Goal: Information Seeking & Learning: Learn about a topic

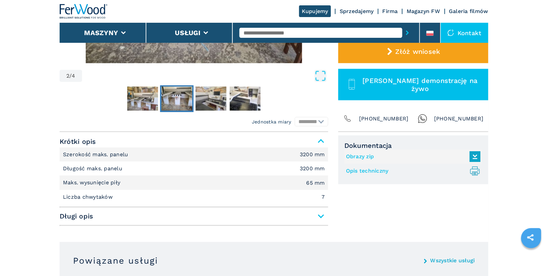
click at [268, 35] on input "text" at bounding box center [321, 33] width 163 height 10
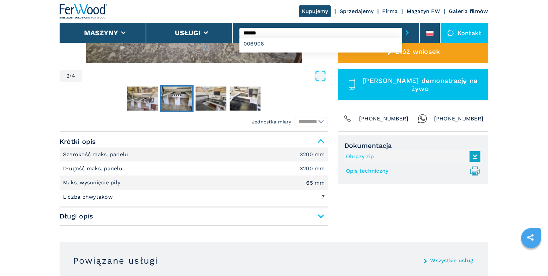
type input "******"
click at [402, 25] on button "submit-button" at bounding box center [407, 32] width 10 height 15
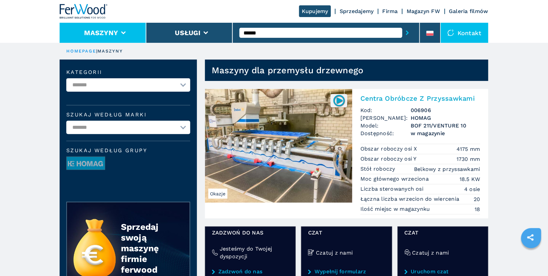
click at [118, 38] on li "Maszyny" at bounding box center [103, 33] width 87 height 20
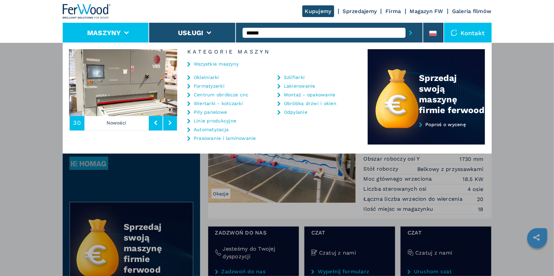
click at [231, 94] on link "Centrum obróbcze cnc" at bounding box center [221, 94] width 55 height 5
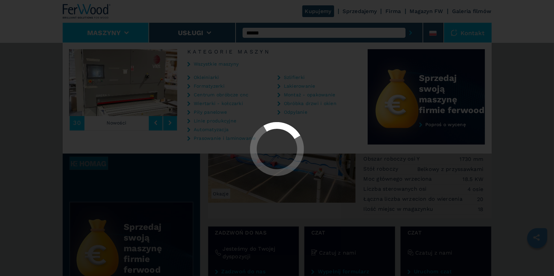
select select "**********"
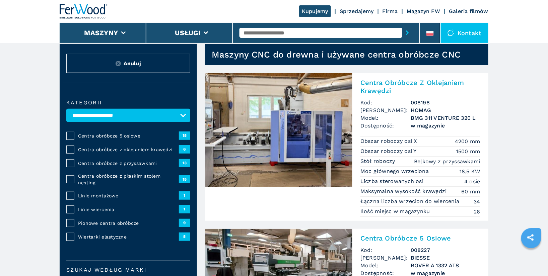
scroll to position [26, 0]
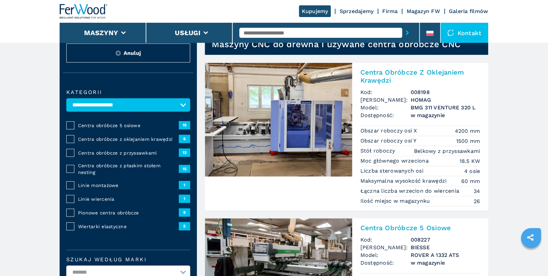
click at [101, 152] on span "Centra obróbcze z przyssawkami" at bounding box center [128, 153] width 101 height 7
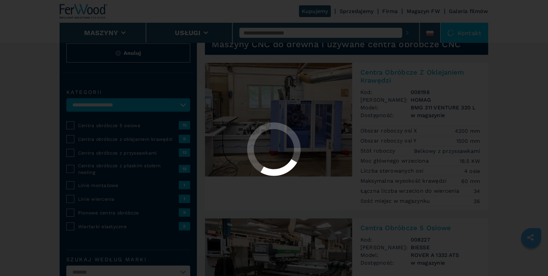
select select "**********"
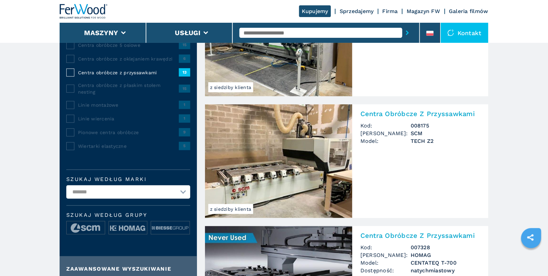
scroll to position [130, 0]
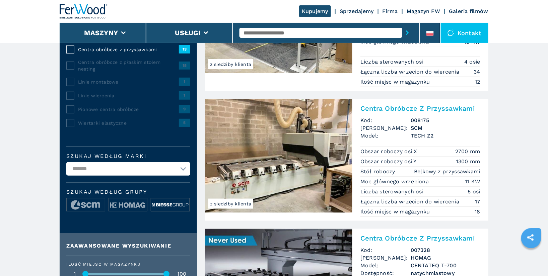
click at [176, 201] on img at bounding box center [170, 205] width 38 height 13
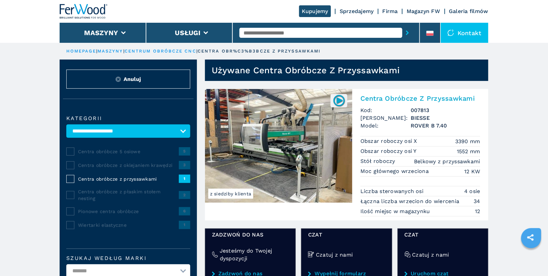
click at [281, 31] on input "text" at bounding box center [321, 33] width 163 height 10
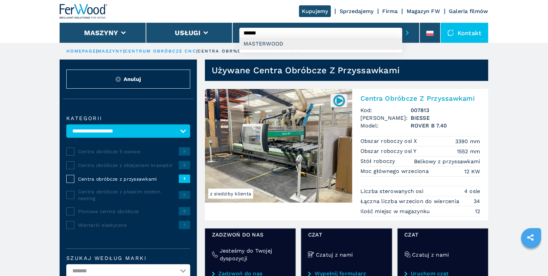
click at [277, 44] on div "MASTERWOOD" at bounding box center [321, 44] width 163 height 12
type input "**********"
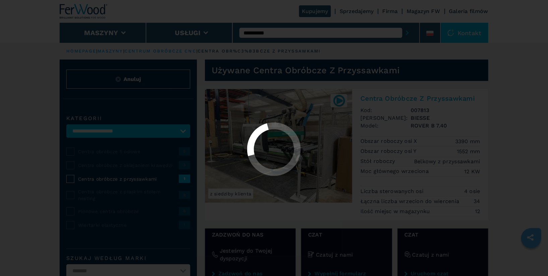
select select "**********"
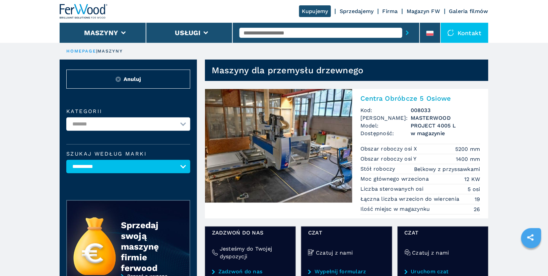
click at [412, 100] on h2 "Centra Obróbcze 5 Osiowe" at bounding box center [421, 98] width 120 height 8
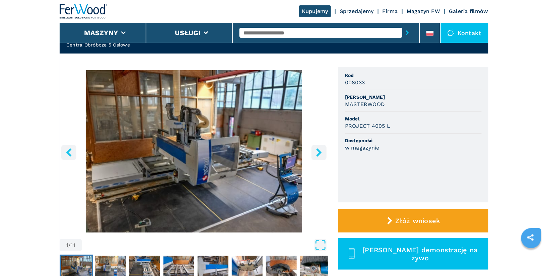
scroll to position [34, 0]
click at [322, 153] on icon "right-button" at bounding box center [319, 152] width 8 height 8
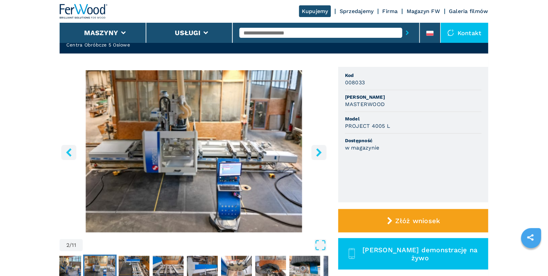
click at [319, 153] on icon "right-button" at bounding box center [318, 152] width 5 height 8
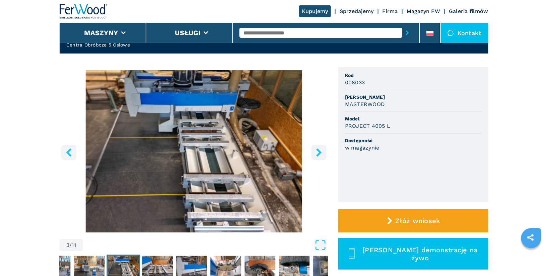
click at [319, 153] on icon "right-button" at bounding box center [318, 152] width 5 height 8
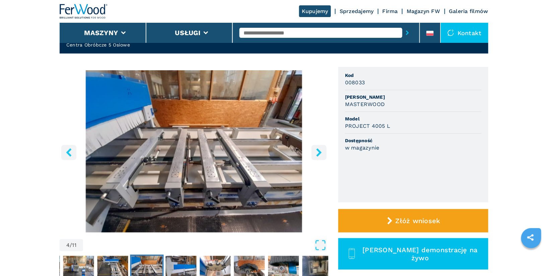
click at [319, 153] on icon "right-button" at bounding box center [318, 152] width 5 height 8
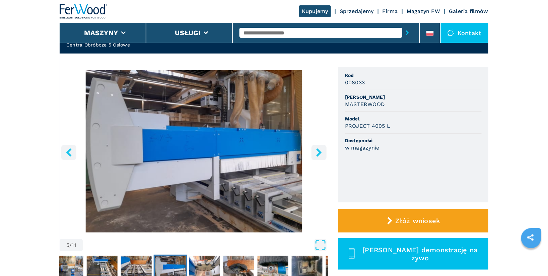
click at [319, 153] on icon "right-button" at bounding box center [318, 152] width 5 height 8
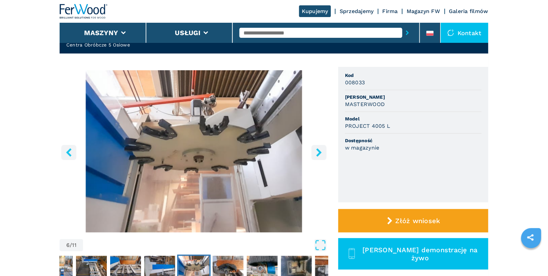
click at [319, 153] on icon "right-button" at bounding box center [318, 152] width 5 height 8
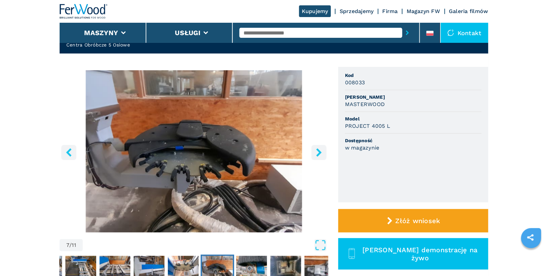
click at [319, 153] on icon "right-button" at bounding box center [318, 152] width 5 height 8
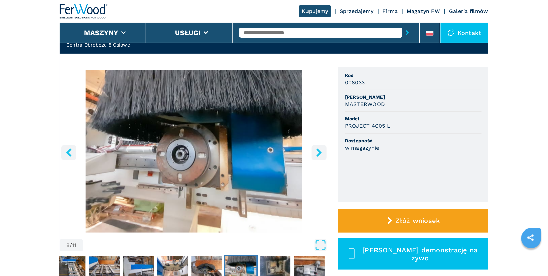
click at [319, 153] on icon "right-button" at bounding box center [318, 152] width 5 height 8
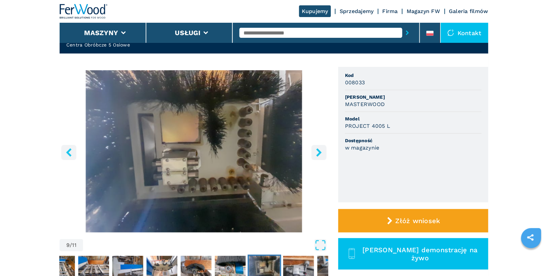
click at [319, 153] on icon "right-button" at bounding box center [318, 152] width 5 height 8
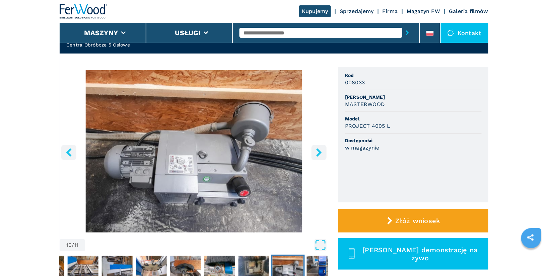
click at [319, 153] on icon "right-button" at bounding box center [318, 152] width 5 height 8
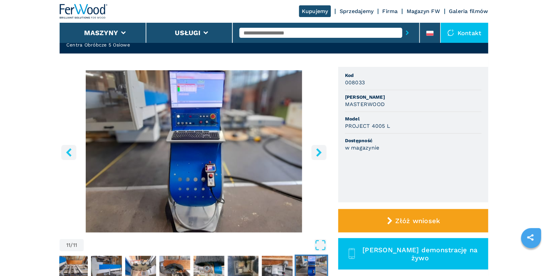
click at [319, 153] on icon "right-button" at bounding box center [318, 152] width 5 height 8
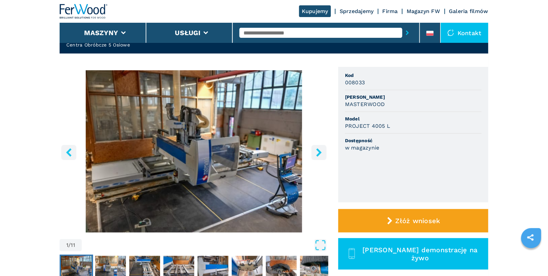
click at [319, 153] on icon "right-button" at bounding box center [318, 152] width 5 height 8
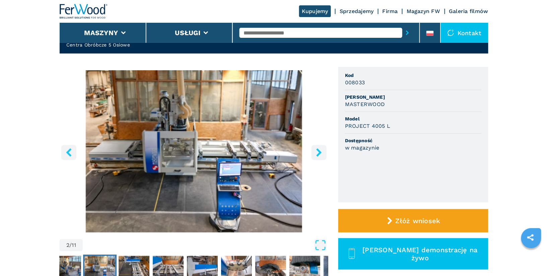
click at [321, 153] on icon "right-button" at bounding box center [318, 152] width 5 height 8
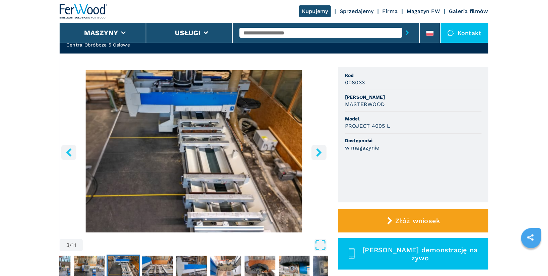
click at [321, 153] on icon "right-button" at bounding box center [318, 152] width 5 height 8
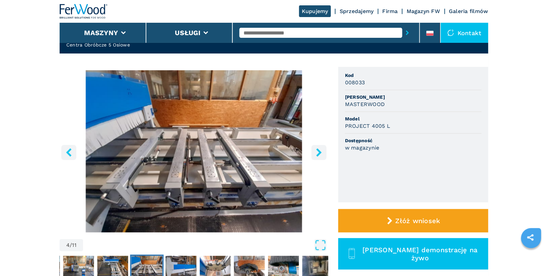
click at [321, 153] on icon "right-button" at bounding box center [318, 152] width 5 height 8
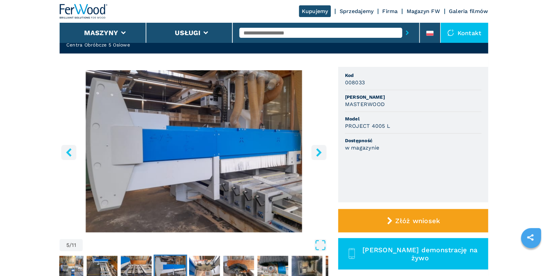
click at [321, 153] on icon "right-button" at bounding box center [318, 152] width 5 height 8
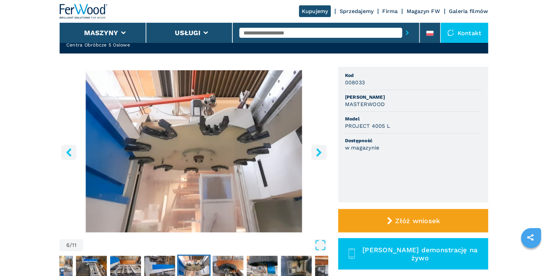
click at [321, 153] on icon "right-button" at bounding box center [318, 152] width 5 height 8
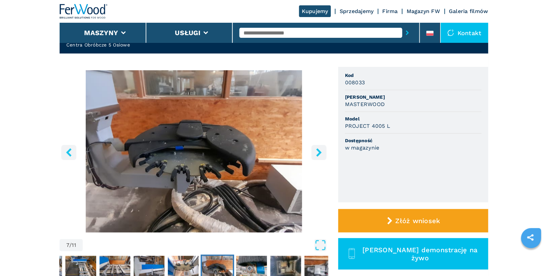
click at [288, 29] on input "text" at bounding box center [321, 33] width 163 height 10
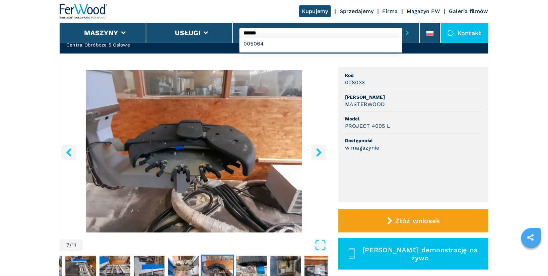
type input "******"
click at [402, 25] on button "submit-button" at bounding box center [407, 32] width 10 height 15
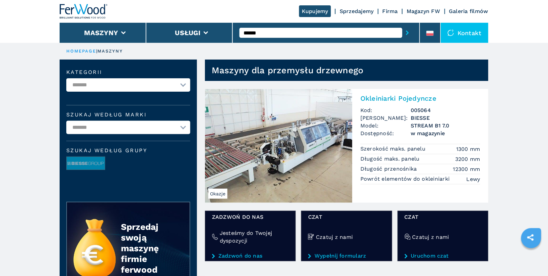
click at [301, 133] on img at bounding box center [278, 146] width 147 height 114
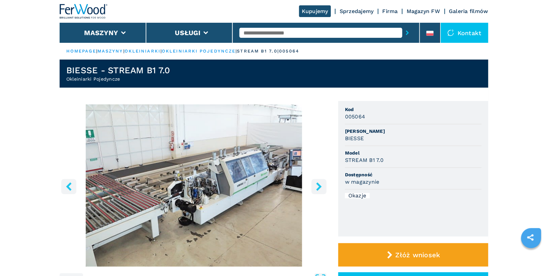
click at [320, 188] on icon "right-button" at bounding box center [318, 187] width 5 height 8
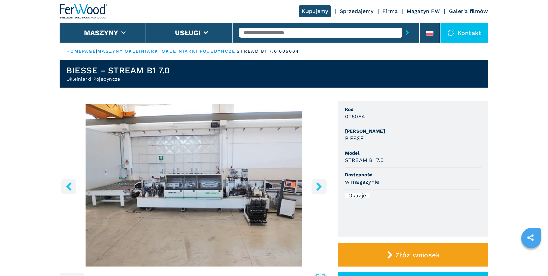
click at [320, 188] on icon "right-button" at bounding box center [318, 187] width 5 height 8
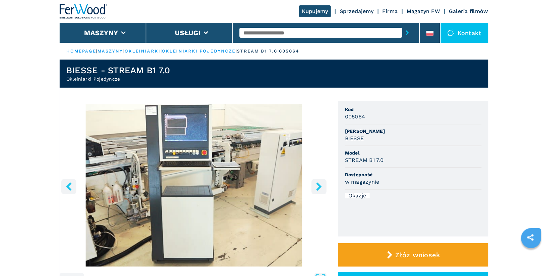
click at [320, 188] on icon "right-button" at bounding box center [318, 187] width 5 height 8
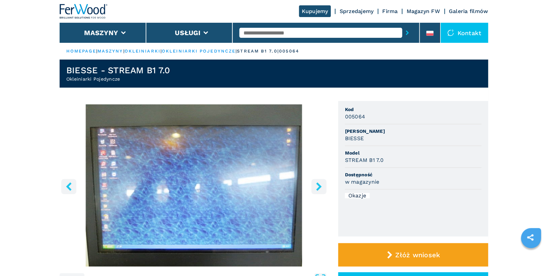
click at [320, 188] on icon "right-button" at bounding box center [318, 187] width 5 height 8
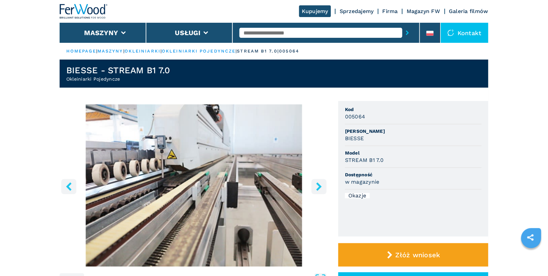
click at [320, 188] on icon "right-button" at bounding box center [318, 187] width 5 height 8
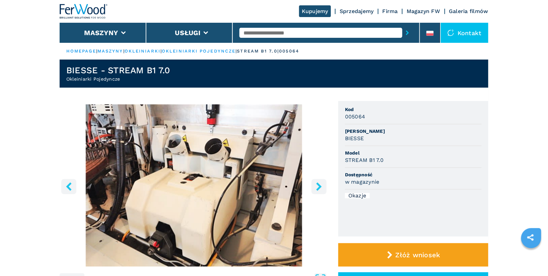
click at [320, 188] on icon "right-button" at bounding box center [318, 187] width 5 height 8
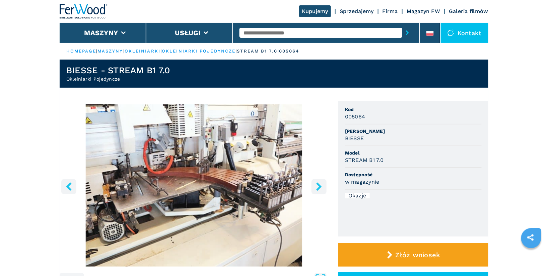
click at [320, 188] on icon "right-button" at bounding box center [318, 187] width 5 height 8
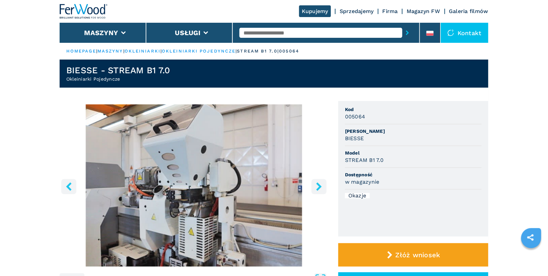
click at [320, 188] on icon "right-button" at bounding box center [318, 187] width 5 height 8
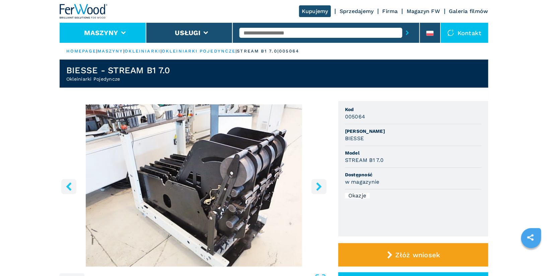
click at [123, 33] on icon at bounding box center [123, 32] width 5 height 3
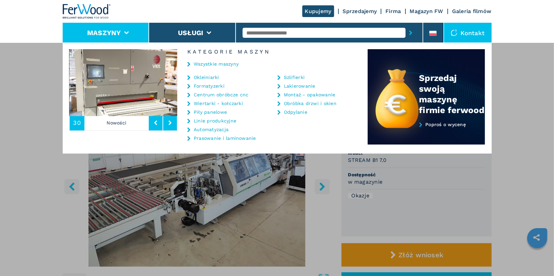
click at [208, 77] on link "Okleiniarki" at bounding box center [206, 77] width 25 height 5
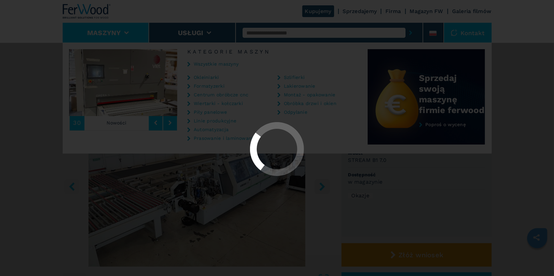
select select "**********"
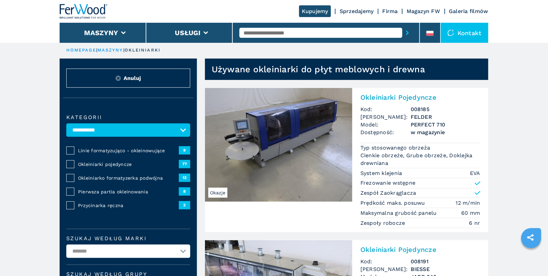
scroll to position [1, 0]
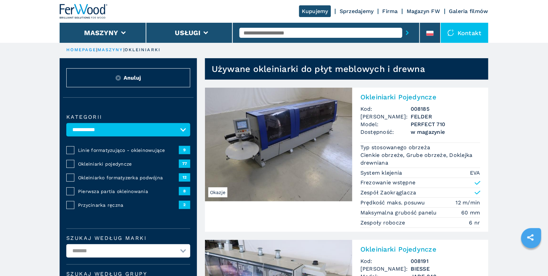
click at [98, 165] on span "Okleiniarki pojedyncze" at bounding box center [128, 164] width 101 height 7
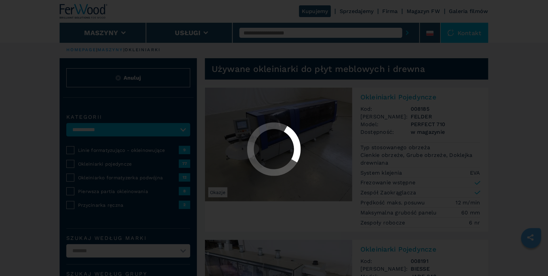
select select "**********"
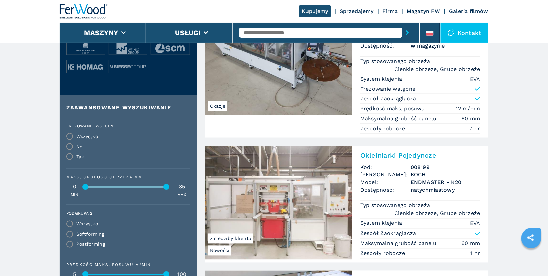
scroll to position [240, 0]
click at [83, 72] on img at bounding box center [86, 67] width 38 height 13
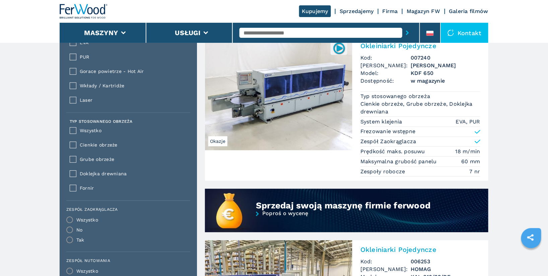
scroll to position [464, 0]
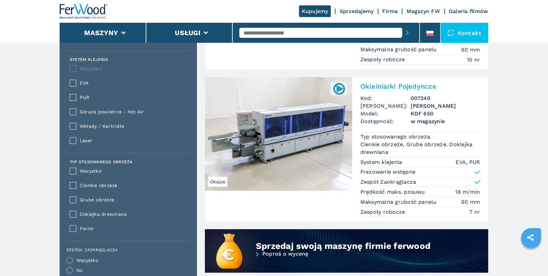
click at [400, 82] on h2 "Okleiniarki Pojedyncze" at bounding box center [421, 86] width 120 height 8
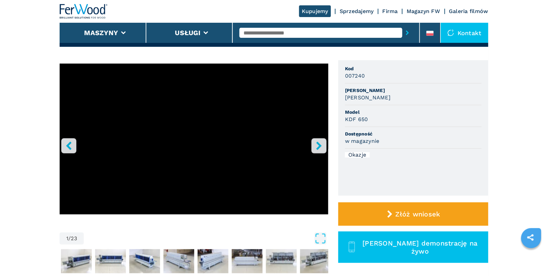
scroll to position [44, 0]
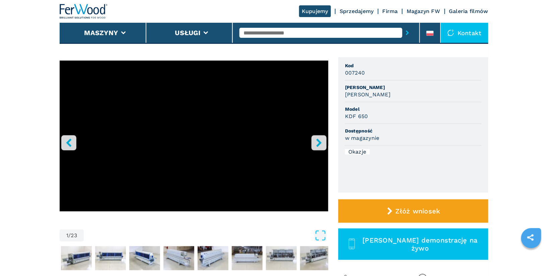
click at [318, 144] on icon "right-button" at bounding box center [318, 143] width 5 height 8
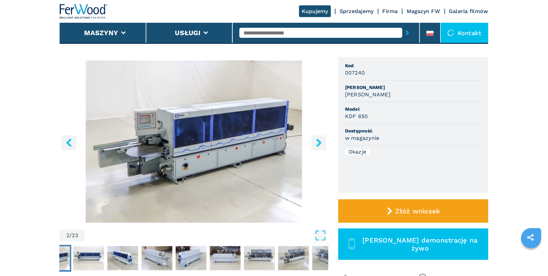
click at [318, 144] on icon "right-button" at bounding box center [318, 143] width 5 height 8
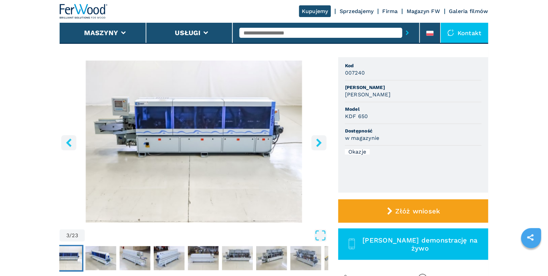
click at [318, 144] on icon "right-button" at bounding box center [318, 143] width 5 height 8
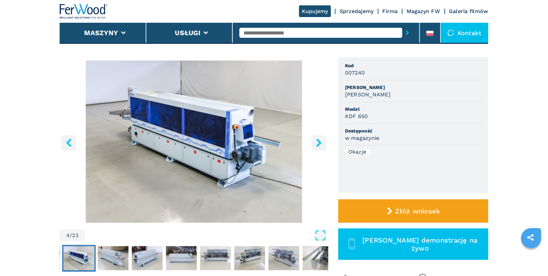
click at [318, 144] on icon "right-button" at bounding box center [318, 143] width 5 height 8
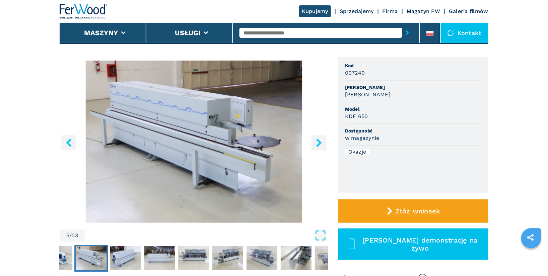
click at [318, 144] on icon "right-button" at bounding box center [318, 143] width 5 height 8
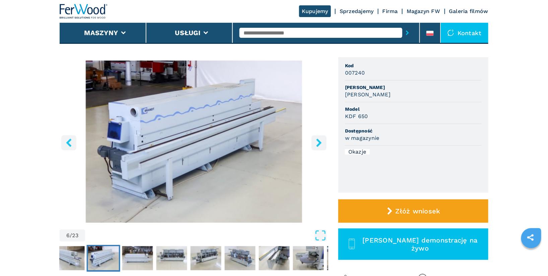
click at [318, 144] on icon "right-button" at bounding box center [318, 143] width 5 height 8
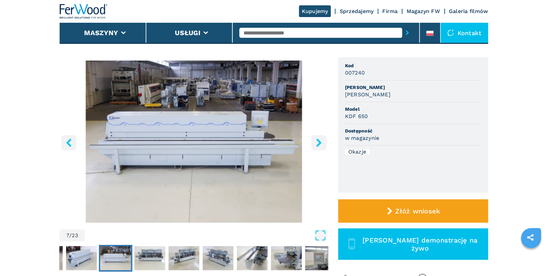
click at [318, 144] on icon "right-button" at bounding box center [318, 143] width 5 height 8
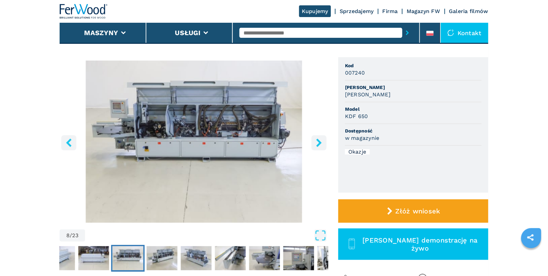
click at [318, 144] on icon "right-button" at bounding box center [318, 143] width 5 height 8
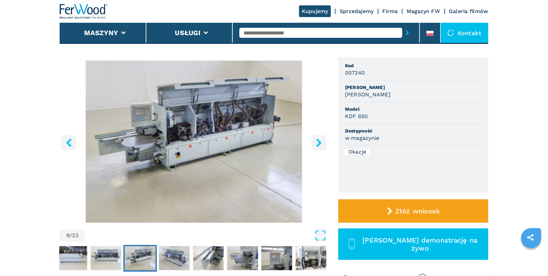
click at [318, 144] on icon "right-button" at bounding box center [318, 143] width 5 height 8
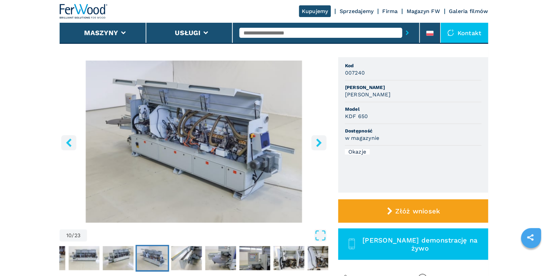
click at [318, 144] on icon "right-button" at bounding box center [318, 143] width 5 height 8
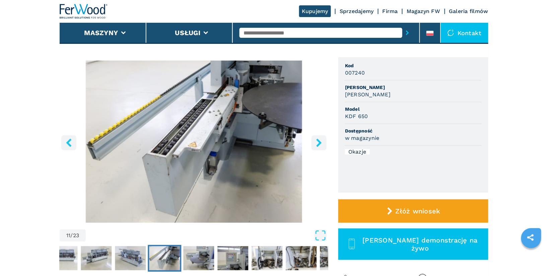
click at [318, 144] on icon "right-button" at bounding box center [318, 143] width 5 height 8
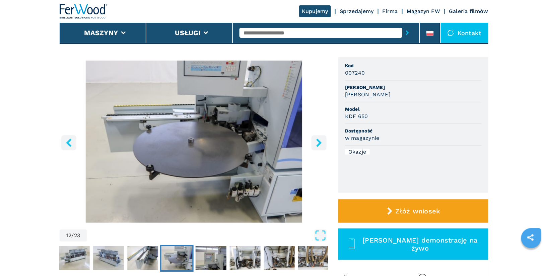
click at [318, 144] on icon "right-button" at bounding box center [318, 143] width 5 height 8
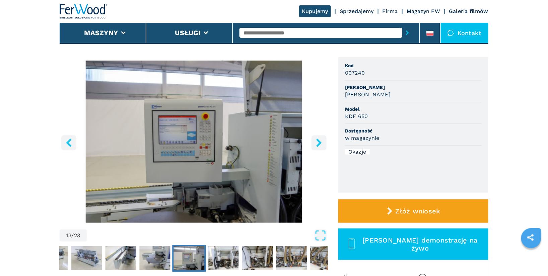
click at [318, 144] on icon "right-button" at bounding box center [318, 143] width 5 height 8
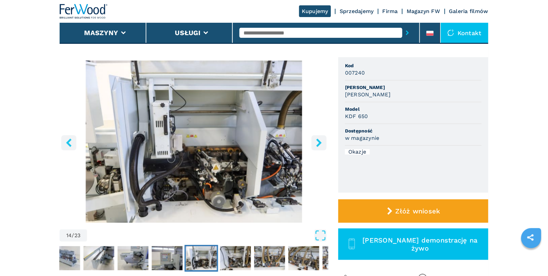
click at [318, 144] on icon "right-button" at bounding box center [318, 143] width 5 height 8
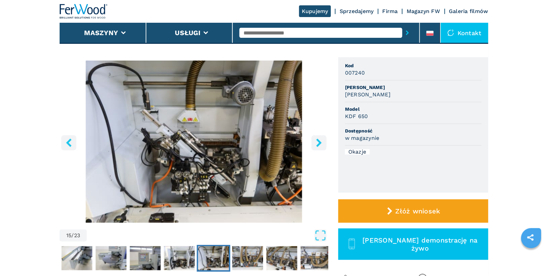
click at [318, 144] on icon "right-button" at bounding box center [318, 143] width 5 height 8
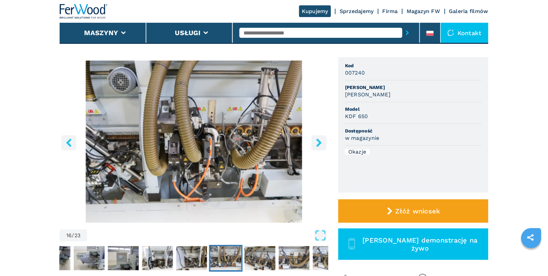
click at [318, 144] on icon "right-button" at bounding box center [318, 143] width 5 height 8
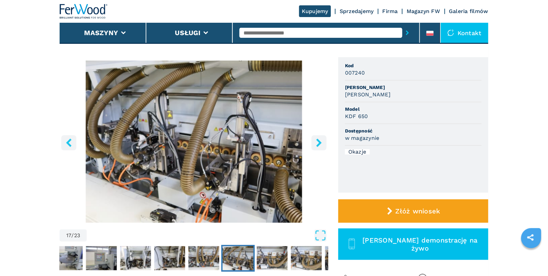
click at [318, 144] on icon "right-button" at bounding box center [318, 143] width 5 height 8
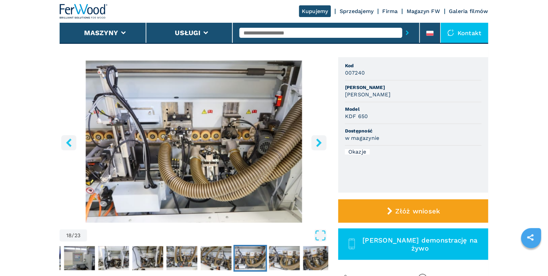
click at [318, 144] on icon "right-button" at bounding box center [318, 143] width 5 height 8
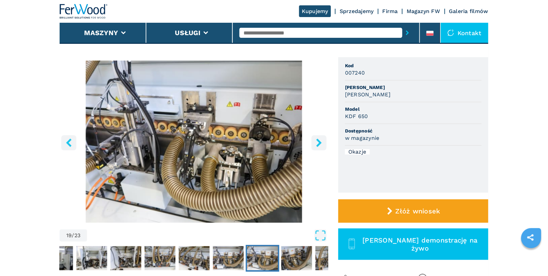
click at [318, 144] on icon "right-button" at bounding box center [318, 143] width 5 height 8
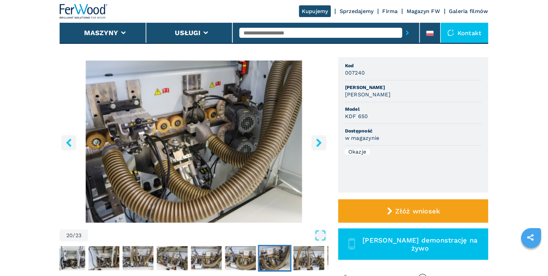
click at [318, 144] on icon "right-button" at bounding box center [318, 143] width 5 height 8
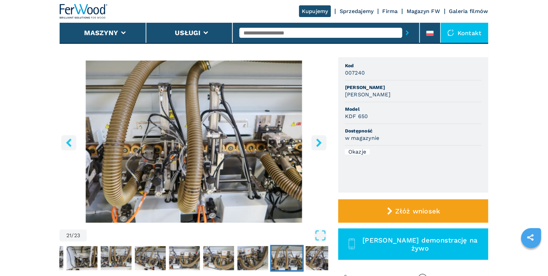
click at [318, 144] on icon "right-button" at bounding box center [318, 143] width 5 height 8
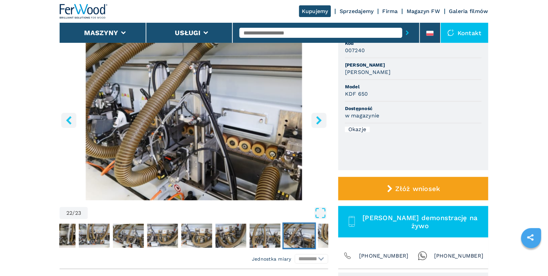
scroll to position [60, 0]
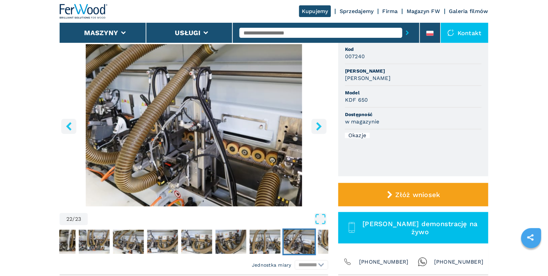
click at [320, 126] on icon "right-button" at bounding box center [318, 126] width 5 height 8
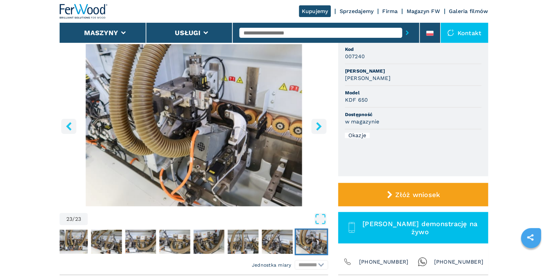
click at [319, 126] on icon "right-button" at bounding box center [319, 126] width 8 height 8
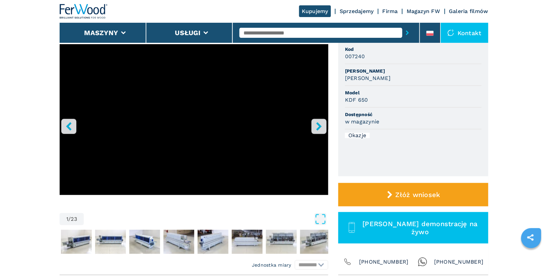
click at [319, 126] on icon "right-button" at bounding box center [319, 126] width 8 height 8
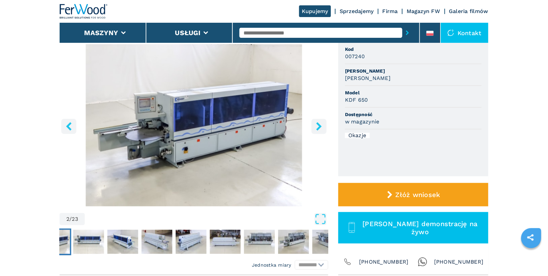
click at [319, 126] on icon "right-button" at bounding box center [319, 126] width 8 height 8
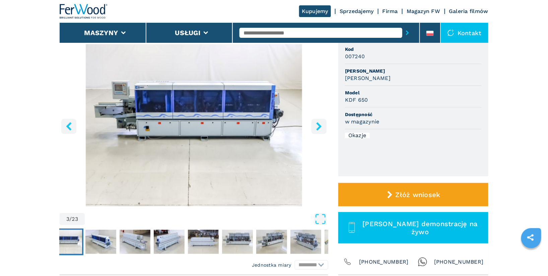
click at [319, 126] on icon "right-button" at bounding box center [319, 126] width 8 height 8
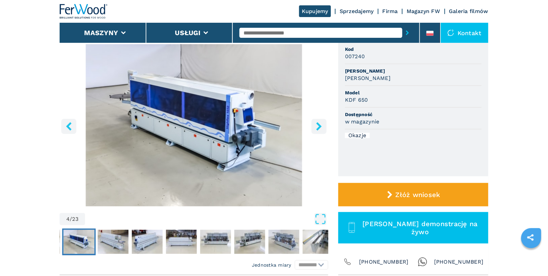
click at [319, 126] on icon "right-button" at bounding box center [319, 126] width 8 height 8
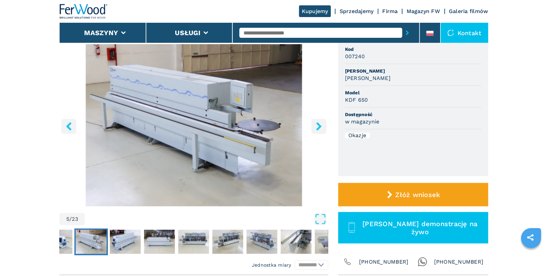
click at [319, 126] on icon "right-button" at bounding box center [319, 126] width 8 height 8
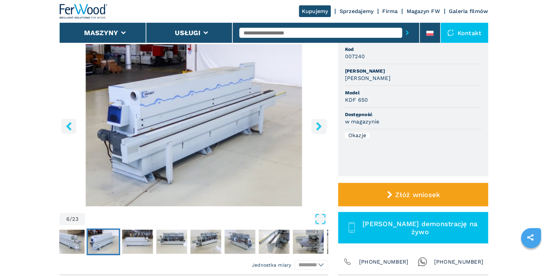
click at [319, 126] on icon "right-button" at bounding box center [319, 126] width 8 height 8
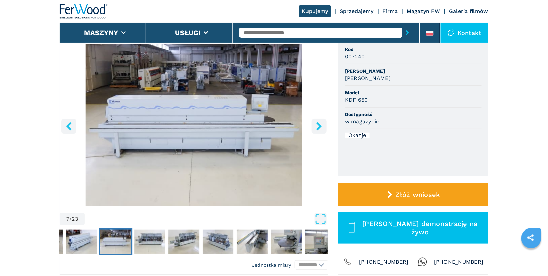
click at [319, 126] on icon "right-button" at bounding box center [319, 126] width 8 height 8
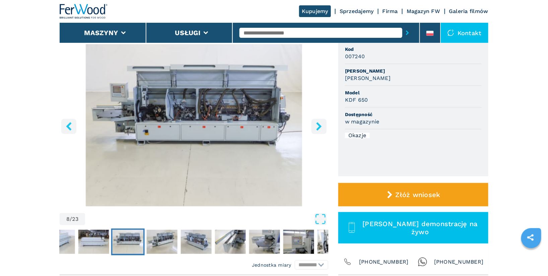
click at [319, 126] on icon "right-button" at bounding box center [319, 126] width 8 height 8
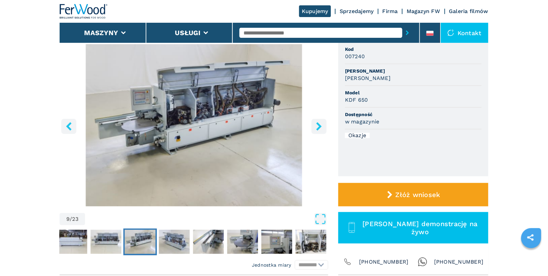
click at [319, 126] on icon "right-button" at bounding box center [319, 126] width 8 height 8
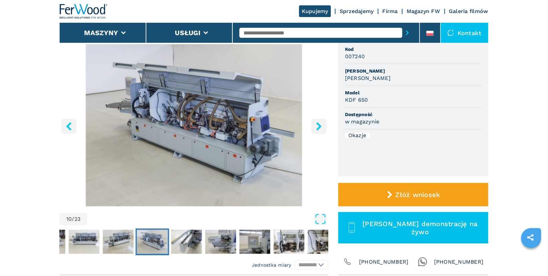
click at [316, 127] on icon "right-button" at bounding box center [319, 126] width 8 height 8
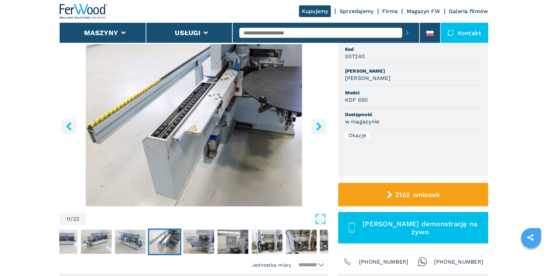
click at [319, 126] on icon "right-button" at bounding box center [318, 126] width 5 height 8
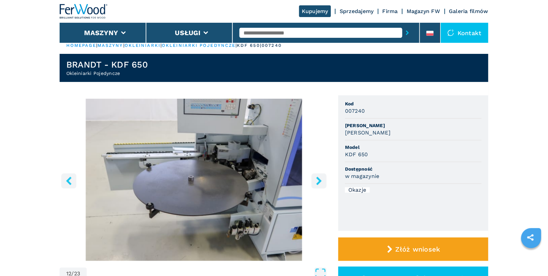
scroll to position [9, 0]
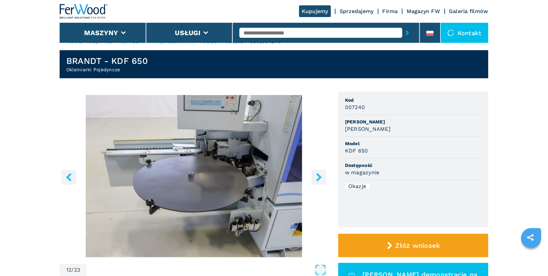
click at [318, 176] on icon "right-button" at bounding box center [318, 177] width 5 height 8
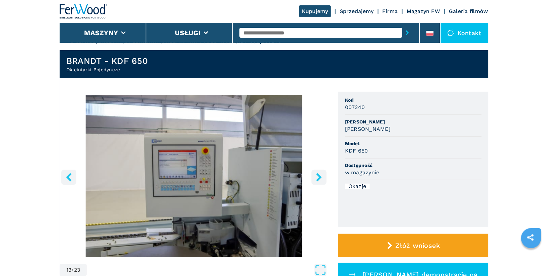
click at [317, 178] on icon "right-button" at bounding box center [319, 177] width 8 height 8
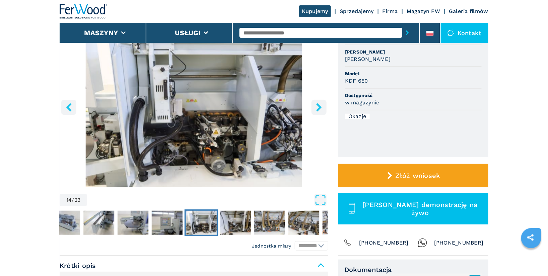
scroll to position [37, 0]
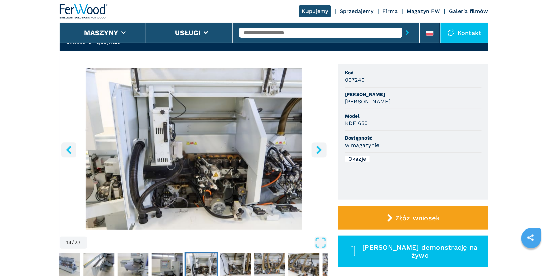
click at [320, 154] on button "right-button" at bounding box center [319, 149] width 15 height 15
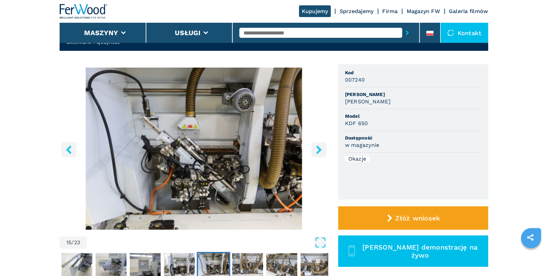
click at [324, 149] on button "right-button" at bounding box center [319, 149] width 15 height 15
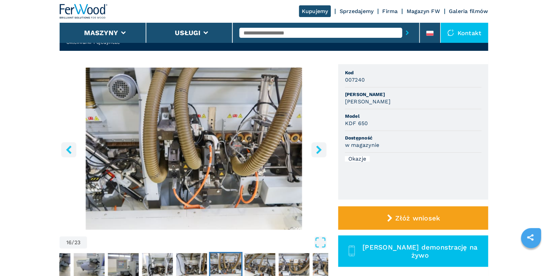
click at [320, 151] on icon "right-button" at bounding box center [318, 150] width 5 height 8
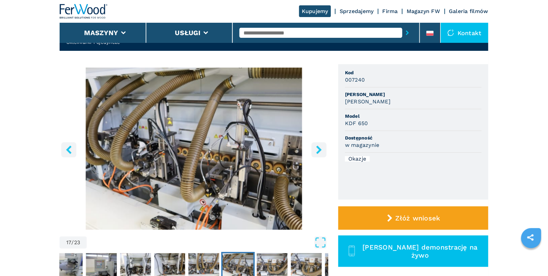
click at [320, 151] on icon "right-button" at bounding box center [318, 150] width 5 height 8
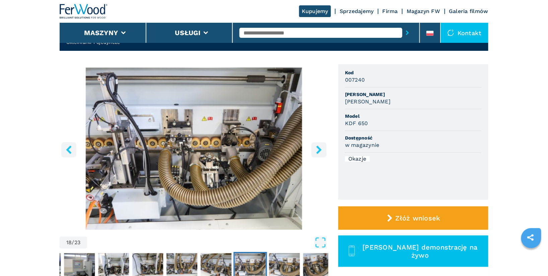
click at [320, 151] on icon "right-button" at bounding box center [318, 150] width 5 height 8
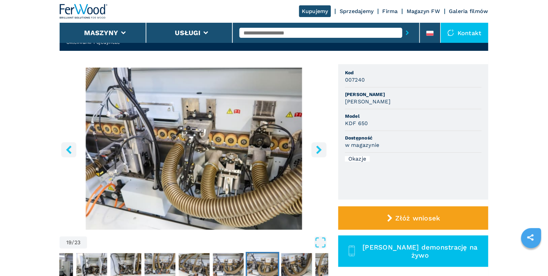
click at [320, 151] on icon "right-button" at bounding box center [318, 150] width 5 height 8
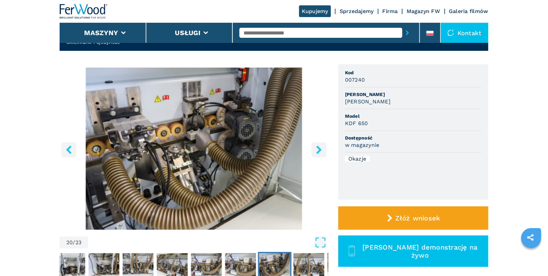
click at [320, 151] on icon "right-button" at bounding box center [318, 150] width 5 height 8
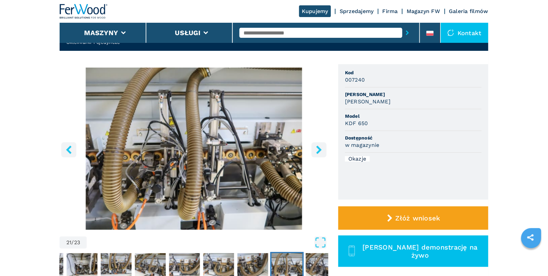
click at [320, 151] on icon "right-button" at bounding box center [318, 150] width 5 height 8
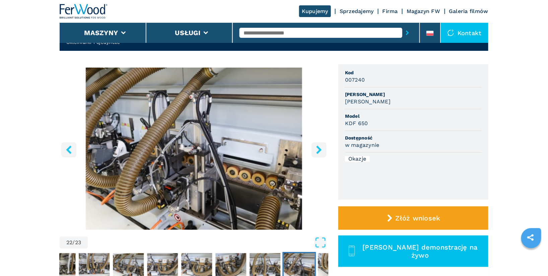
click at [320, 151] on icon "right-button" at bounding box center [318, 150] width 5 height 8
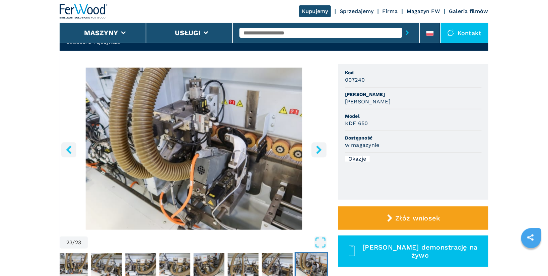
click at [320, 151] on icon "right-button" at bounding box center [318, 150] width 5 height 8
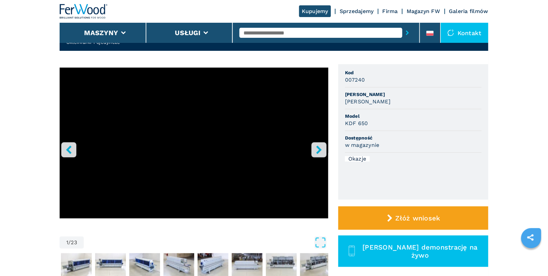
click at [319, 149] on icon "right-button" at bounding box center [318, 150] width 5 height 8
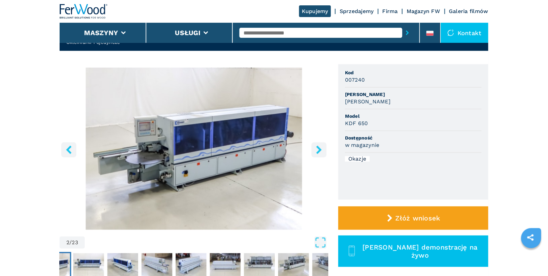
click at [319, 149] on icon "right-button" at bounding box center [318, 150] width 5 height 8
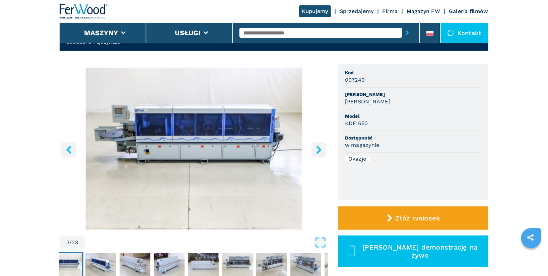
click at [319, 149] on icon "right-button" at bounding box center [318, 150] width 5 height 8
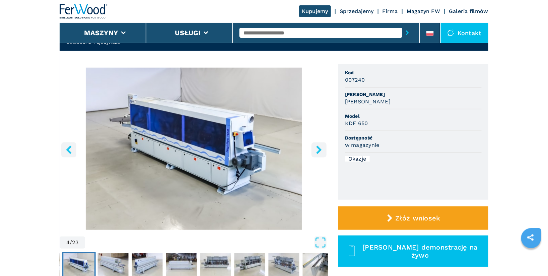
click at [265, 34] on input "text" at bounding box center [321, 33] width 163 height 10
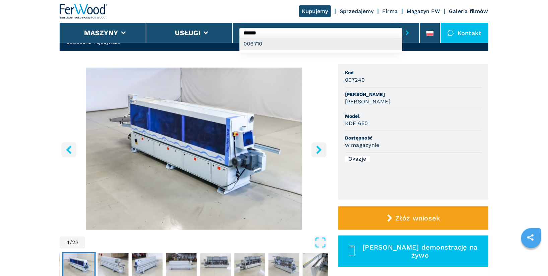
type input "******"
click at [263, 42] on div "006710" at bounding box center [321, 44] width 163 height 12
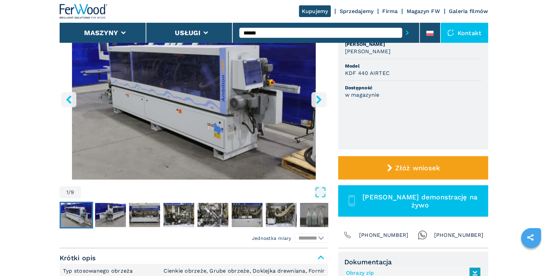
scroll to position [68, 0]
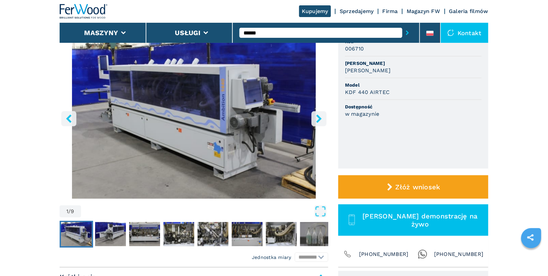
click at [318, 119] on icon "right-button" at bounding box center [319, 119] width 8 height 8
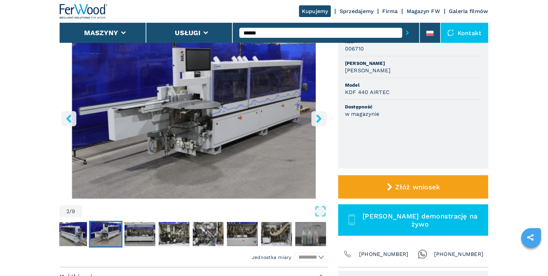
click at [318, 119] on icon "right-button" at bounding box center [319, 119] width 8 height 8
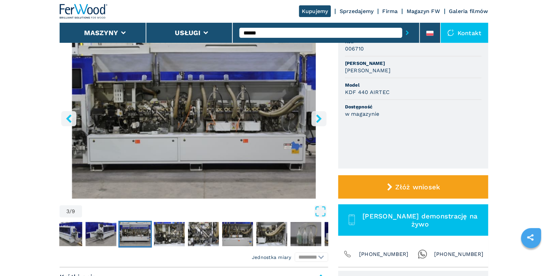
click at [318, 119] on icon "right-button" at bounding box center [319, 119] width 8 height 8
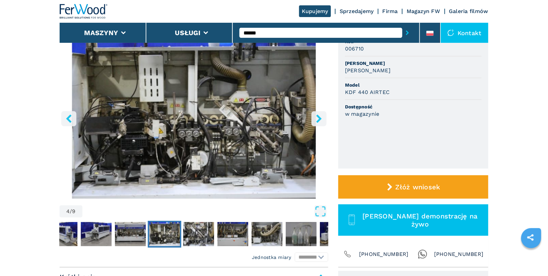
click at [318, 119] on icon "right-button" at bounding box center [319, 119] width 8 height 8
